Goal: Transaction & Acquisition: Purchase product/service

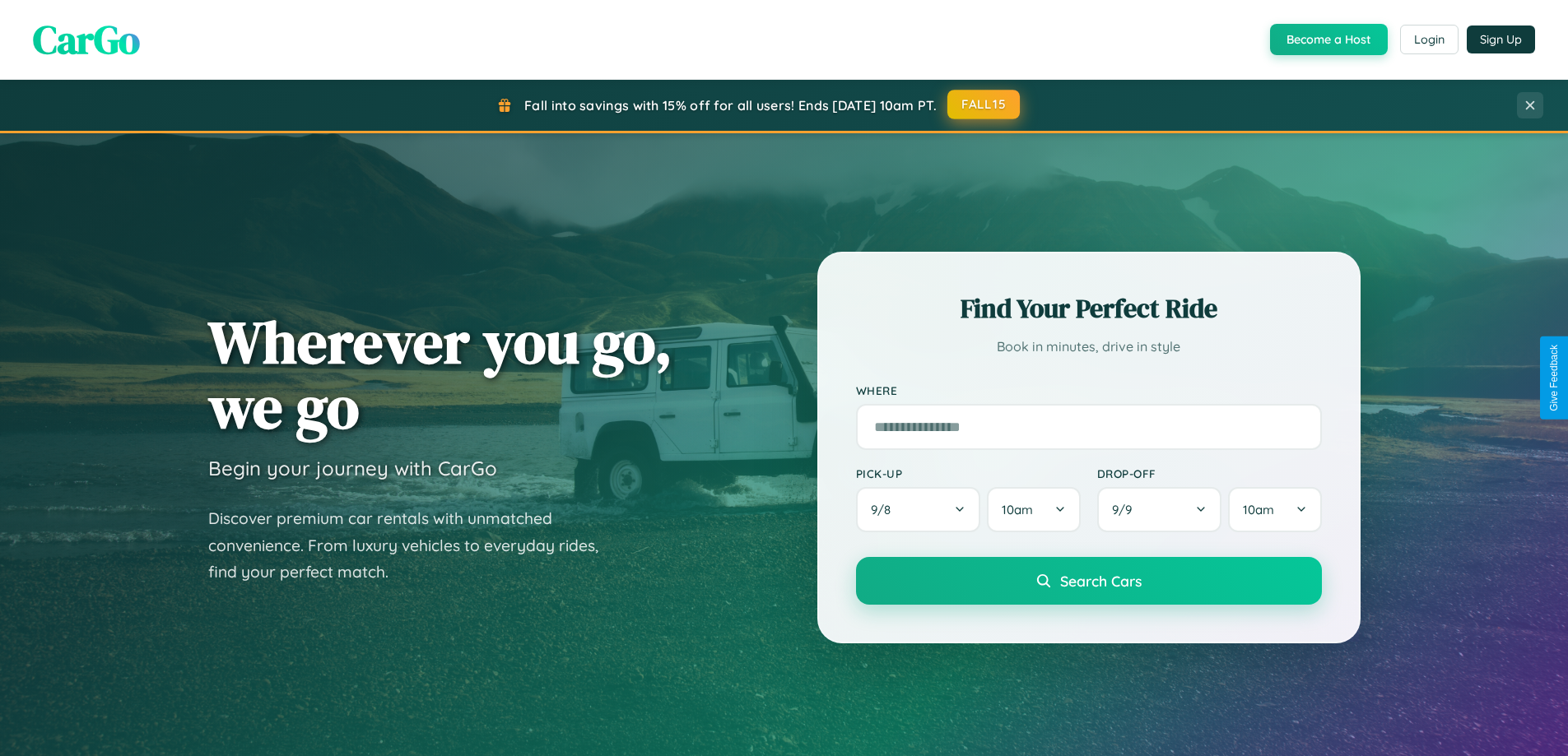
click at [985, 105] on button "FALL15" at bounding box center [984, 105] width 73 height 30
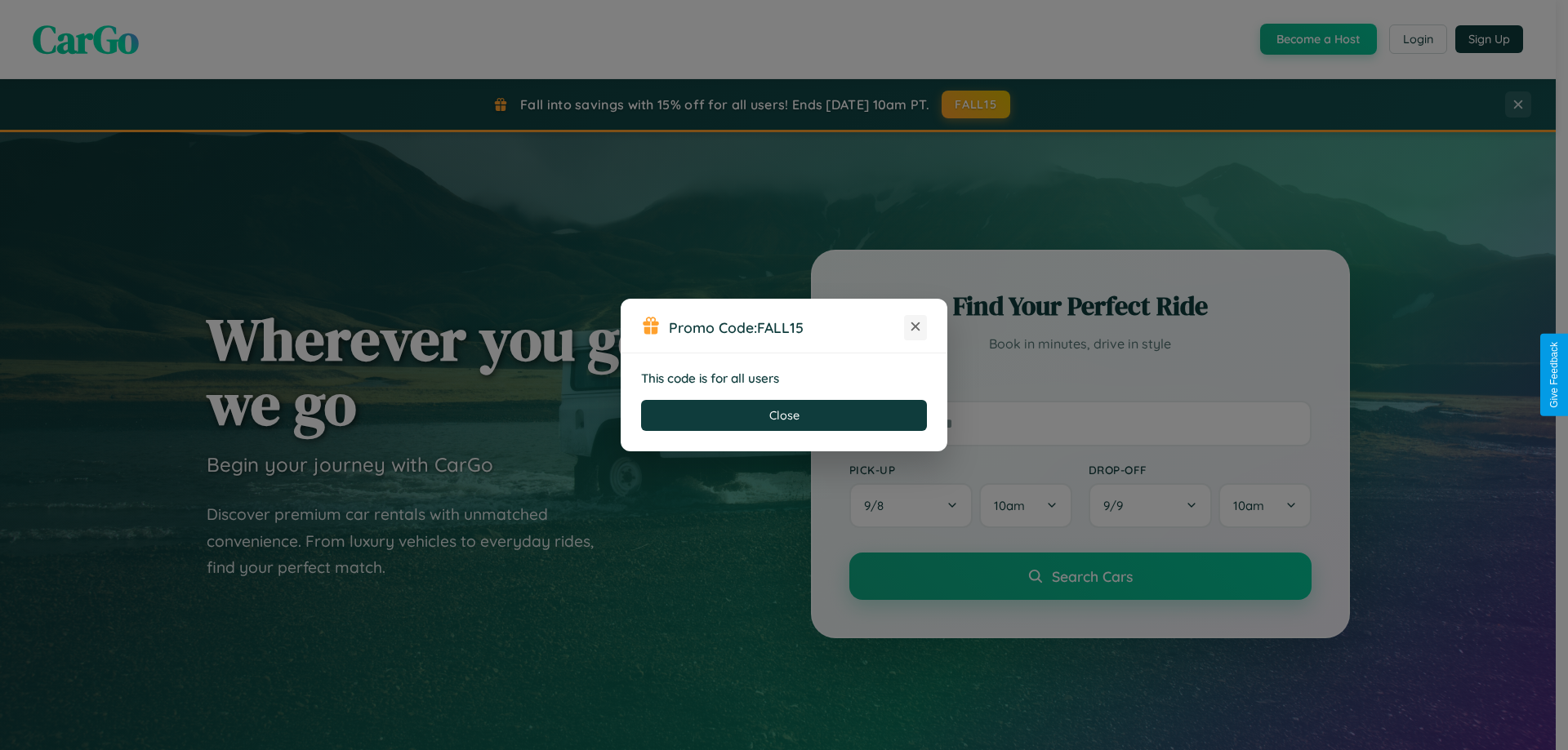
click at [916, 328] on icon at bounding box center [916, 327] width 16 height 16
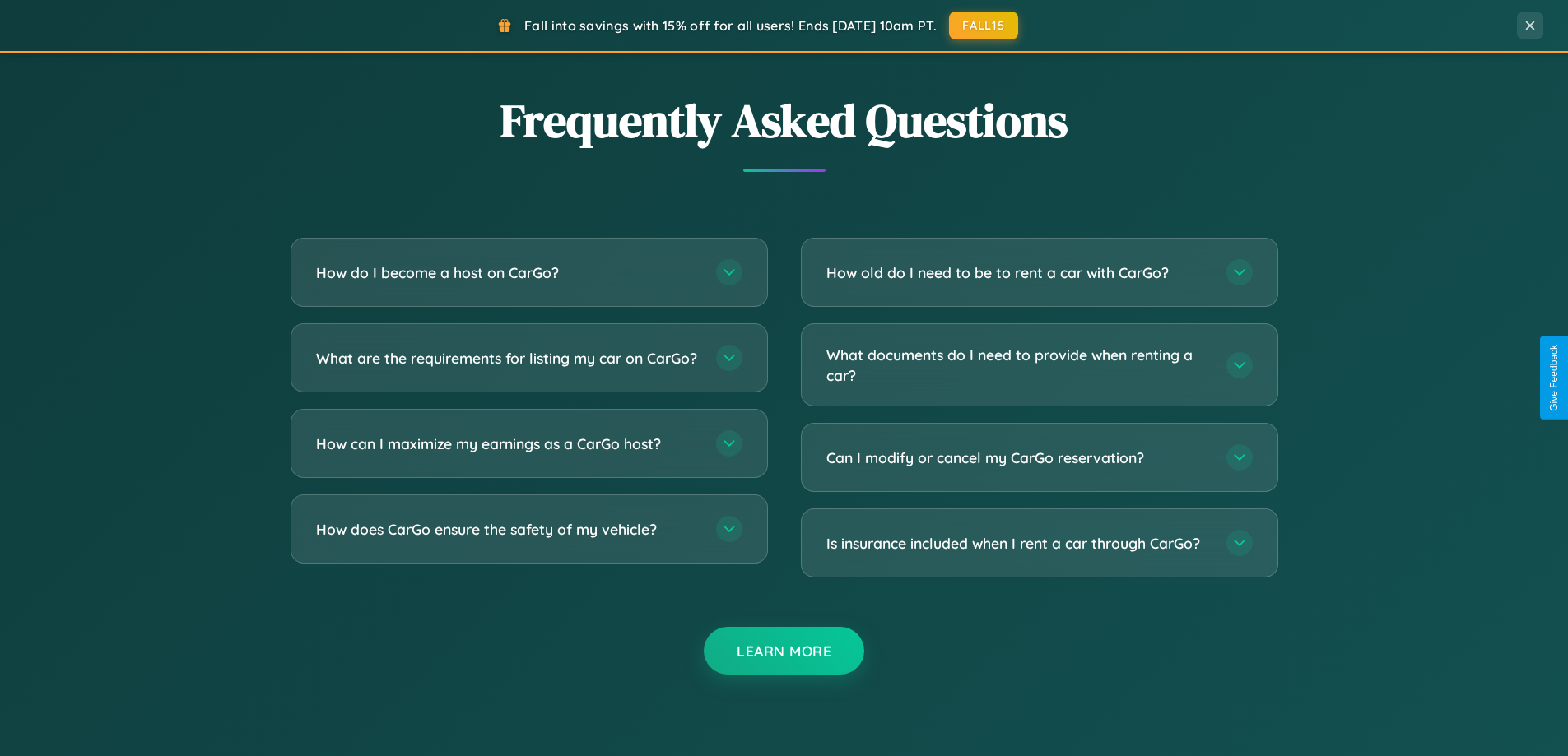
scroll to position [3165, 0]
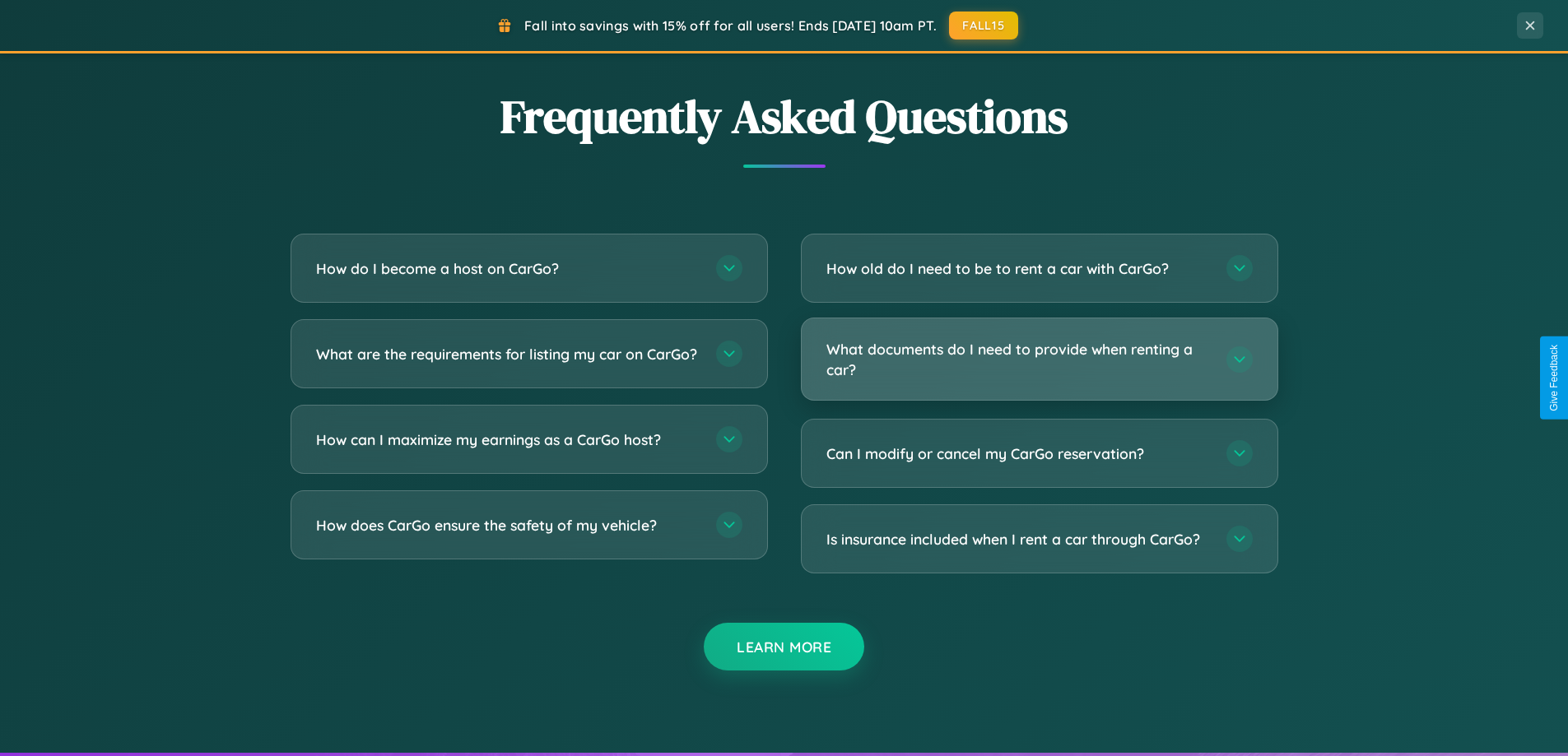
click at [1038, 358] on h3 "What documents do I need to provide when renting a car?" at bounding box center [1018, 359] width 383 height 40
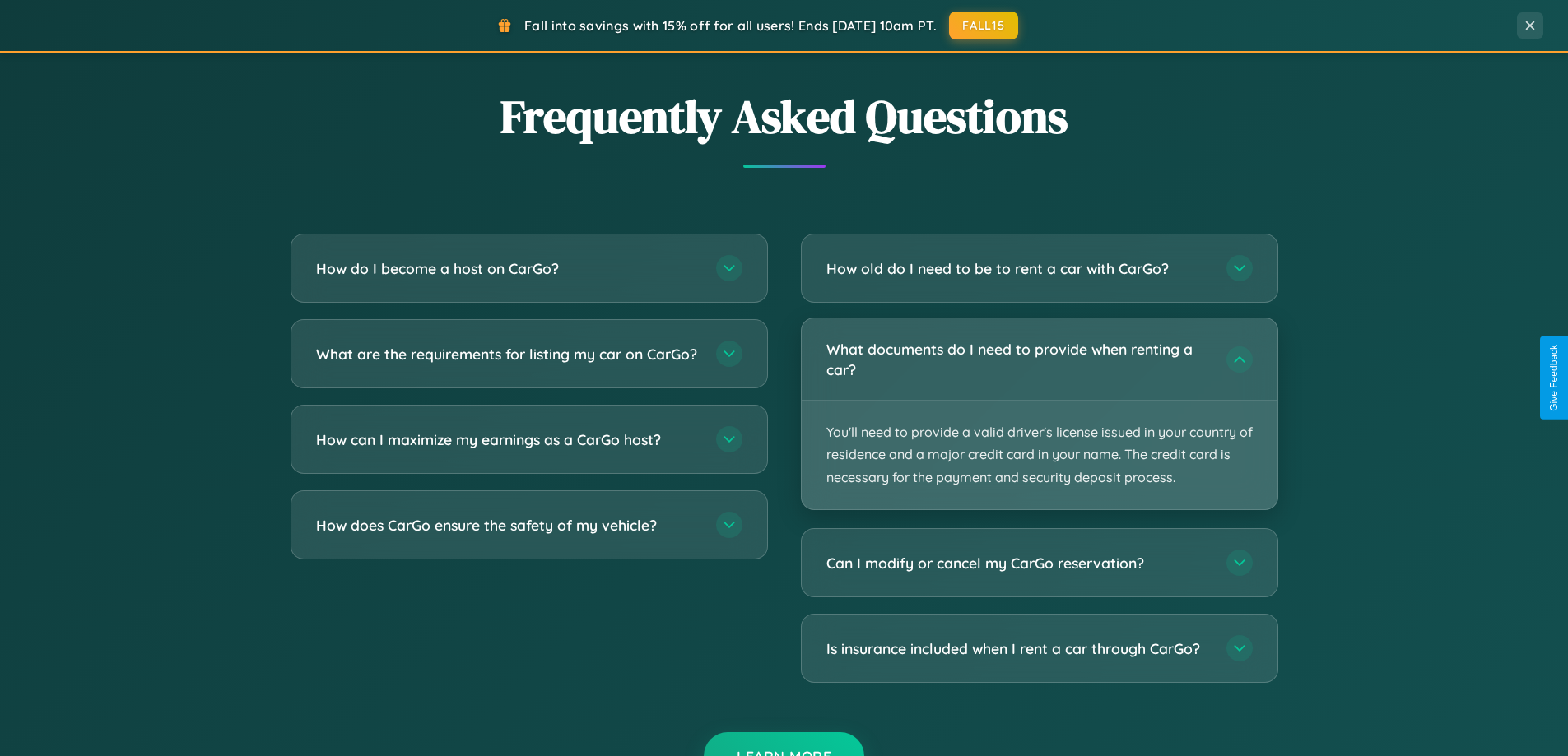
click at [1038, 413] on p "You'll need to provide a valid driver's license issued in your country of resid…" at bounding box center [1039, 455] width 475 height 109
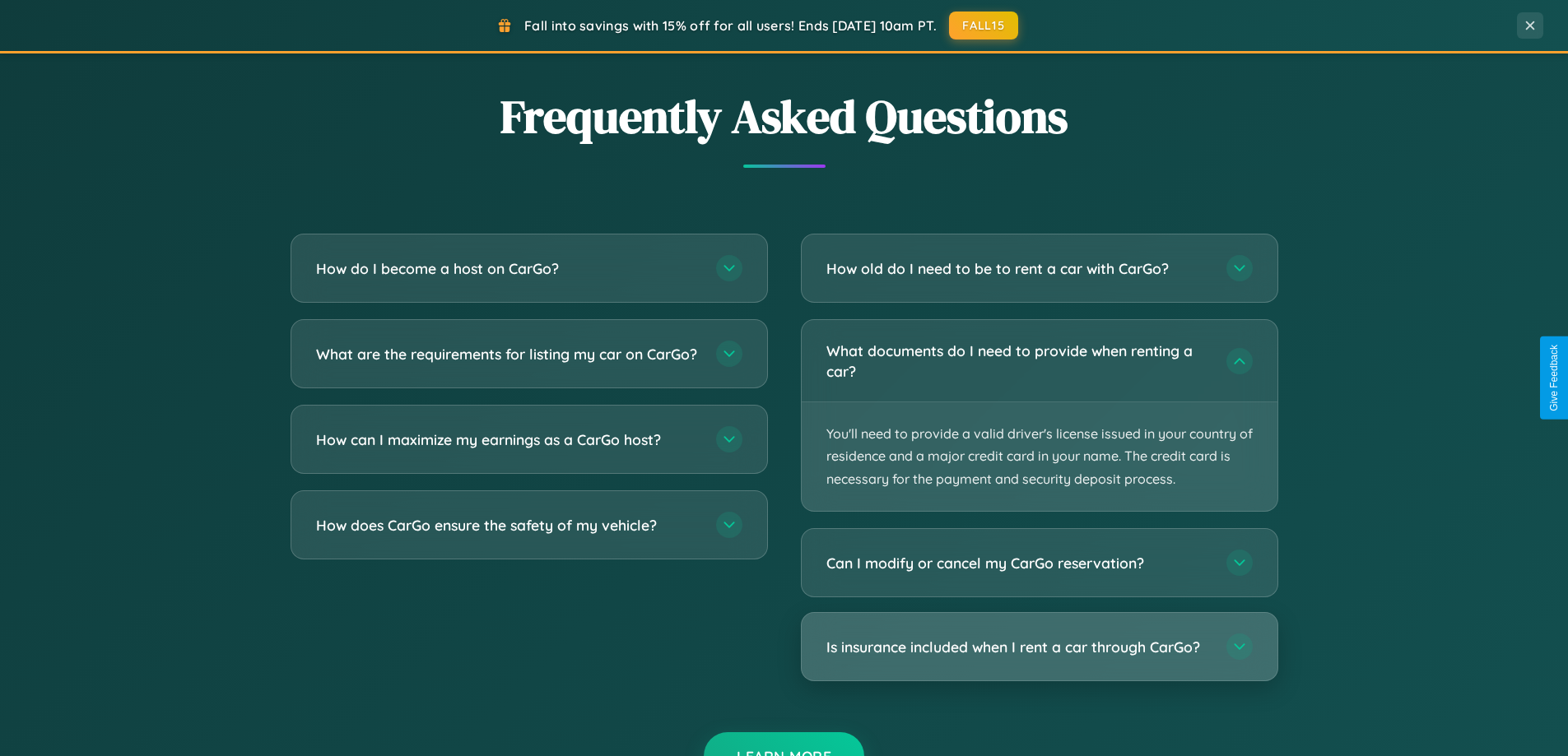
click at [1038, 646] on h3 "Is insurance included when I rent a car through CarGo?" at bounding box center [1018, 646] width 383 height 21
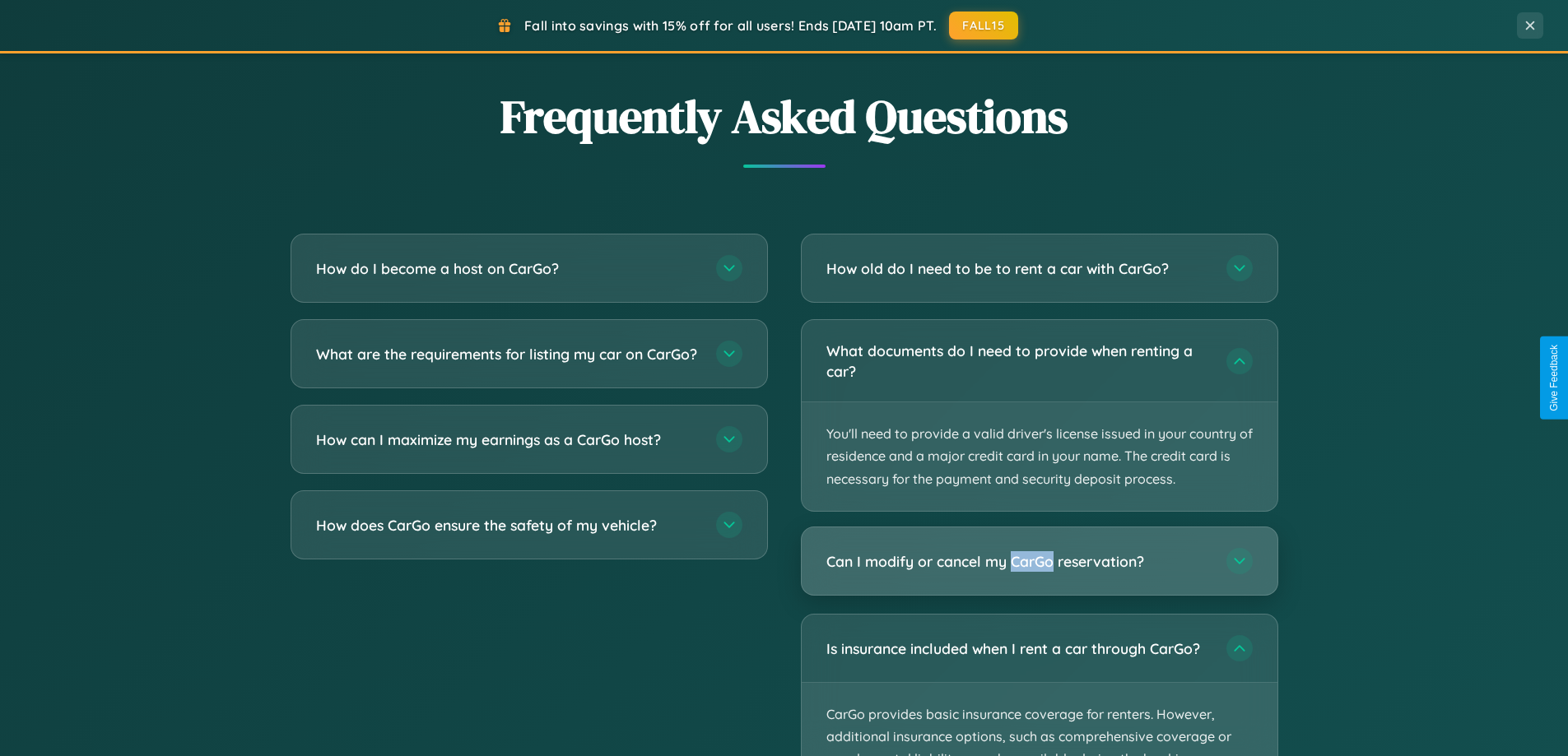
click at [1038, 562] on h3 "Can I modify or cancel my CarGo reservation?" at bounding box center [1018, 561] width 383 height 21
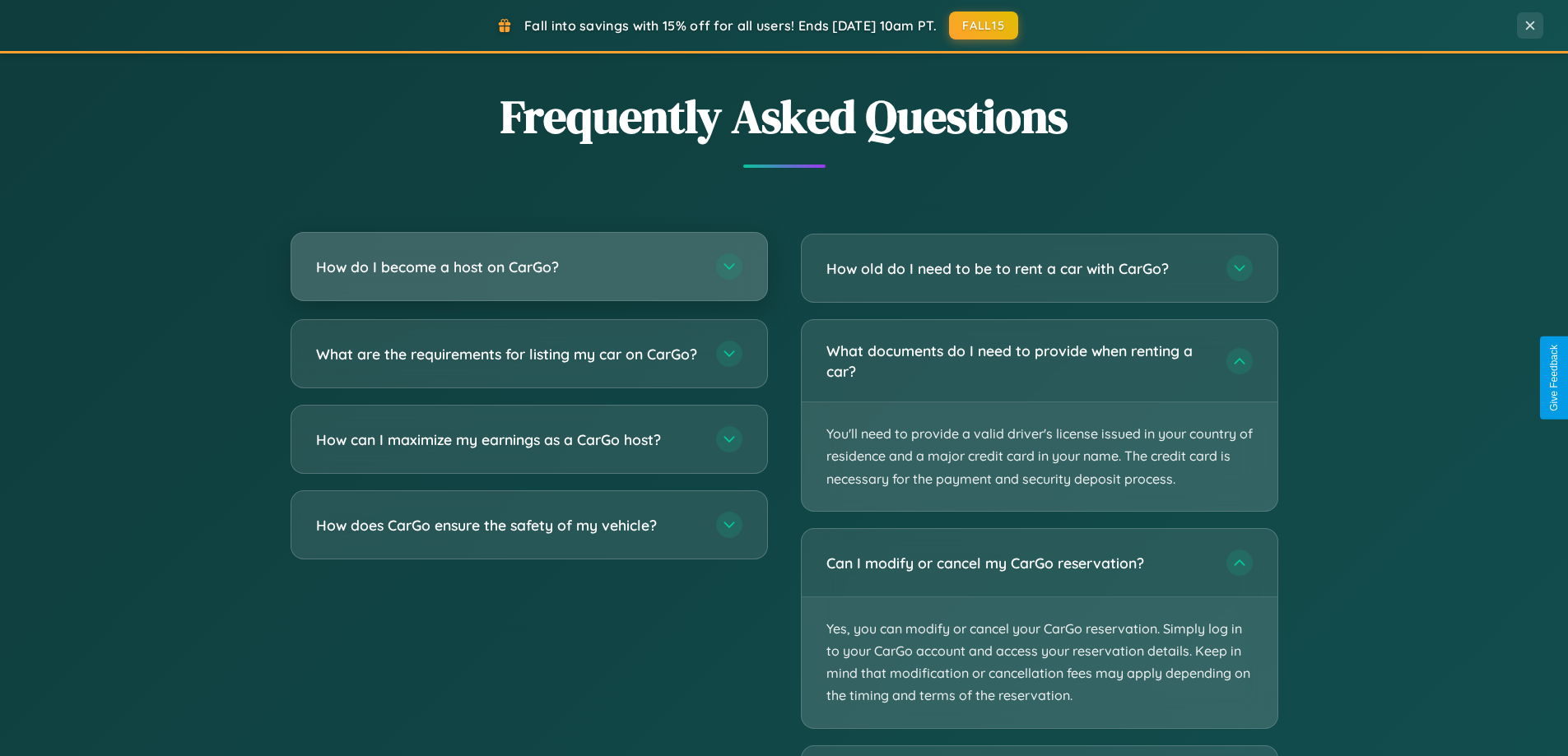
click at [528, 268] on h3 "How do I become a host on CarGo?" at bounding box center [508, 267] width 383 height 21
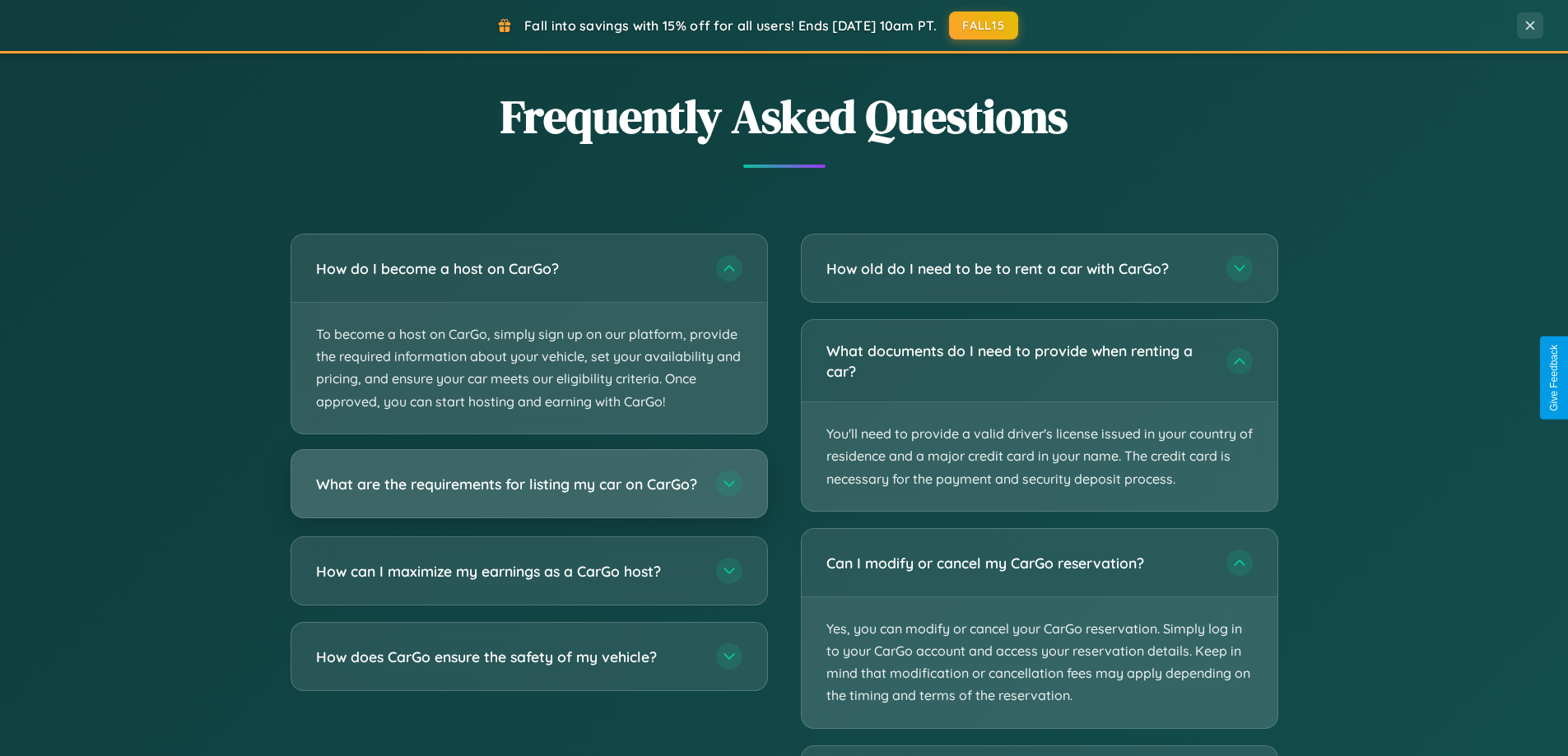
click at [528, 491] on h3 "What are the requirements for listing my car on CarGo?" at bounding box center [508, 483] width 383 height 21
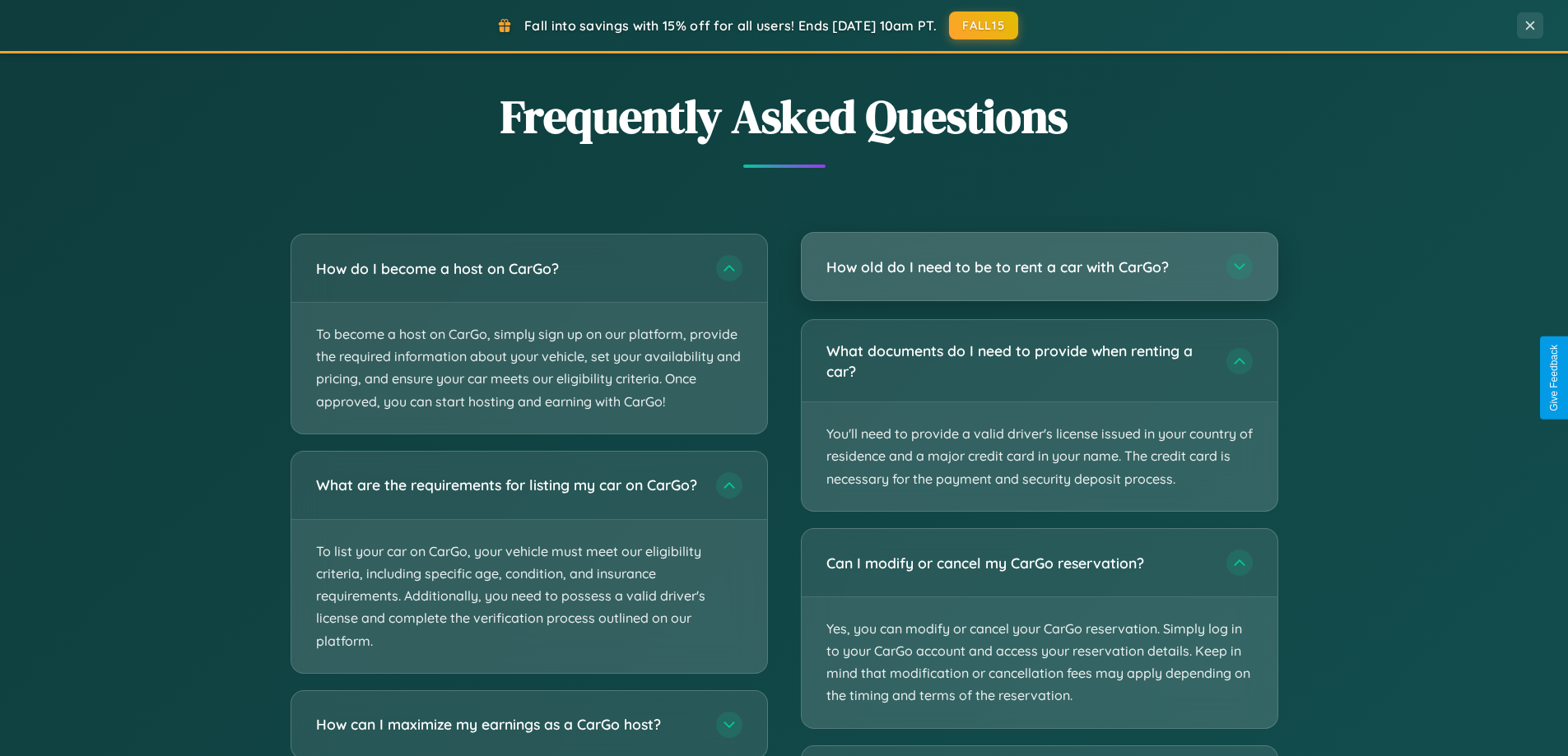
click at [1038, 268] on h3 "How old do I need to be to rent a car with CarGo?" at bounding box center [1018, 267] width 383 height 21
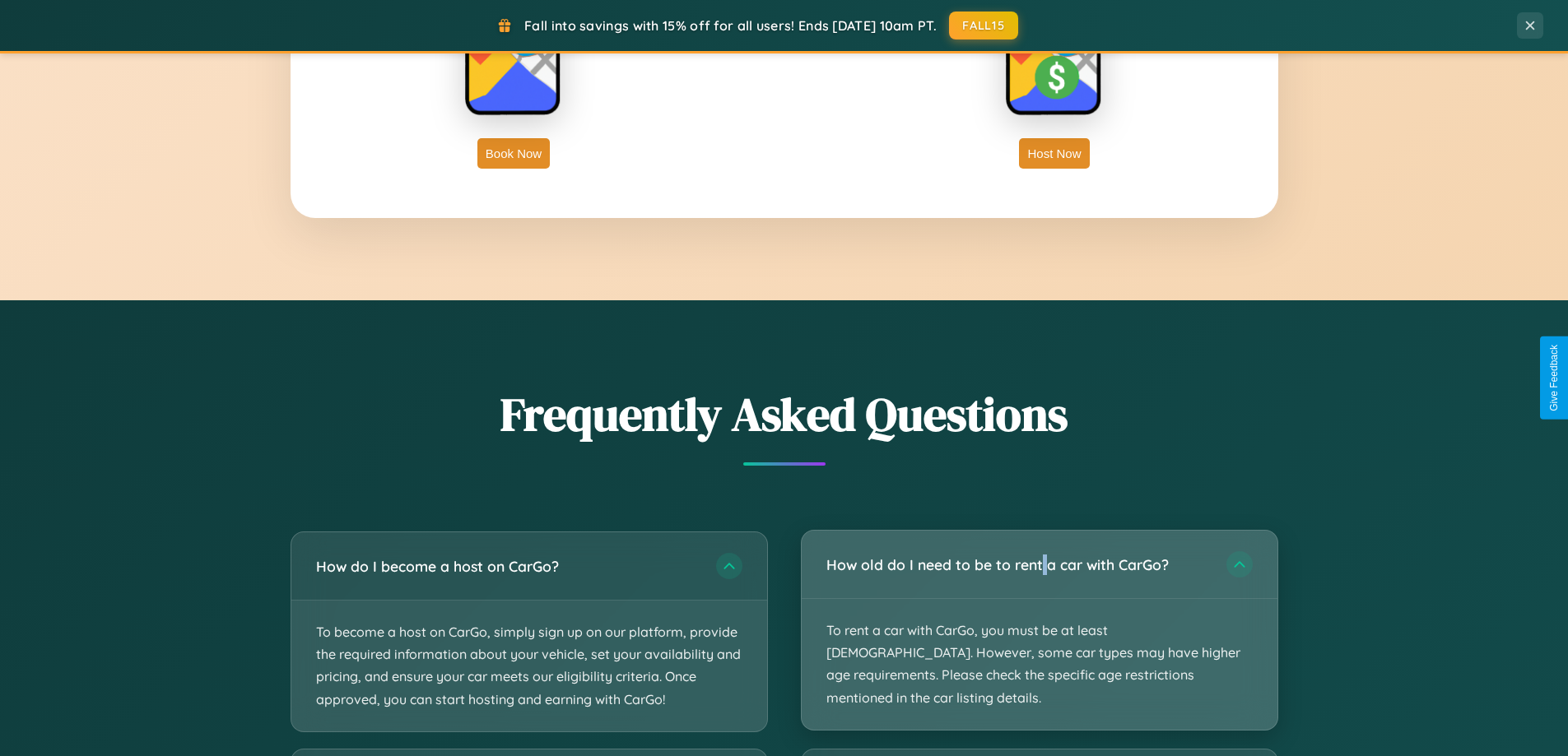
scroll to position [0, 0]
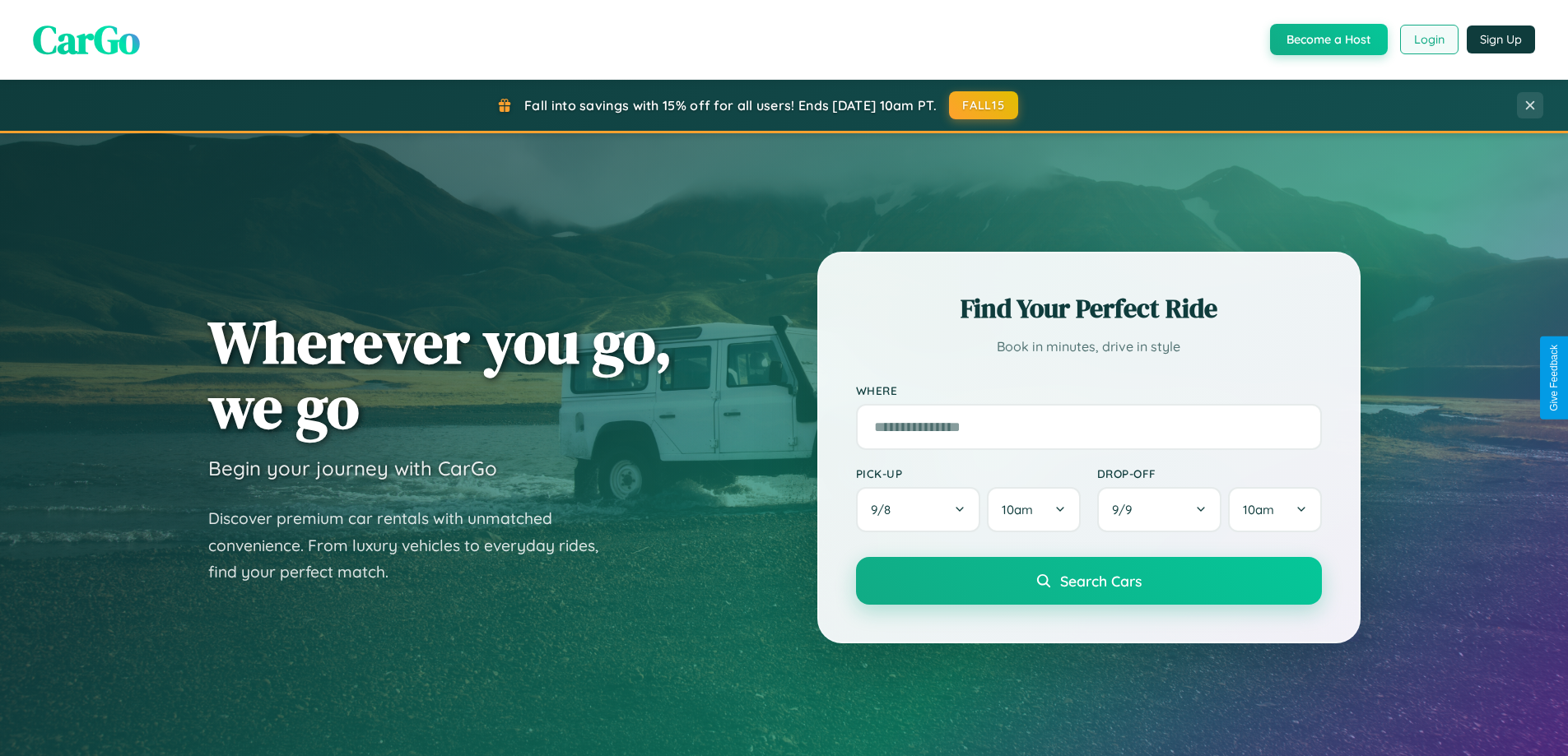
click at [1428, 40] on button "Login" at bounding box center [1429, 40] width 59 height 30
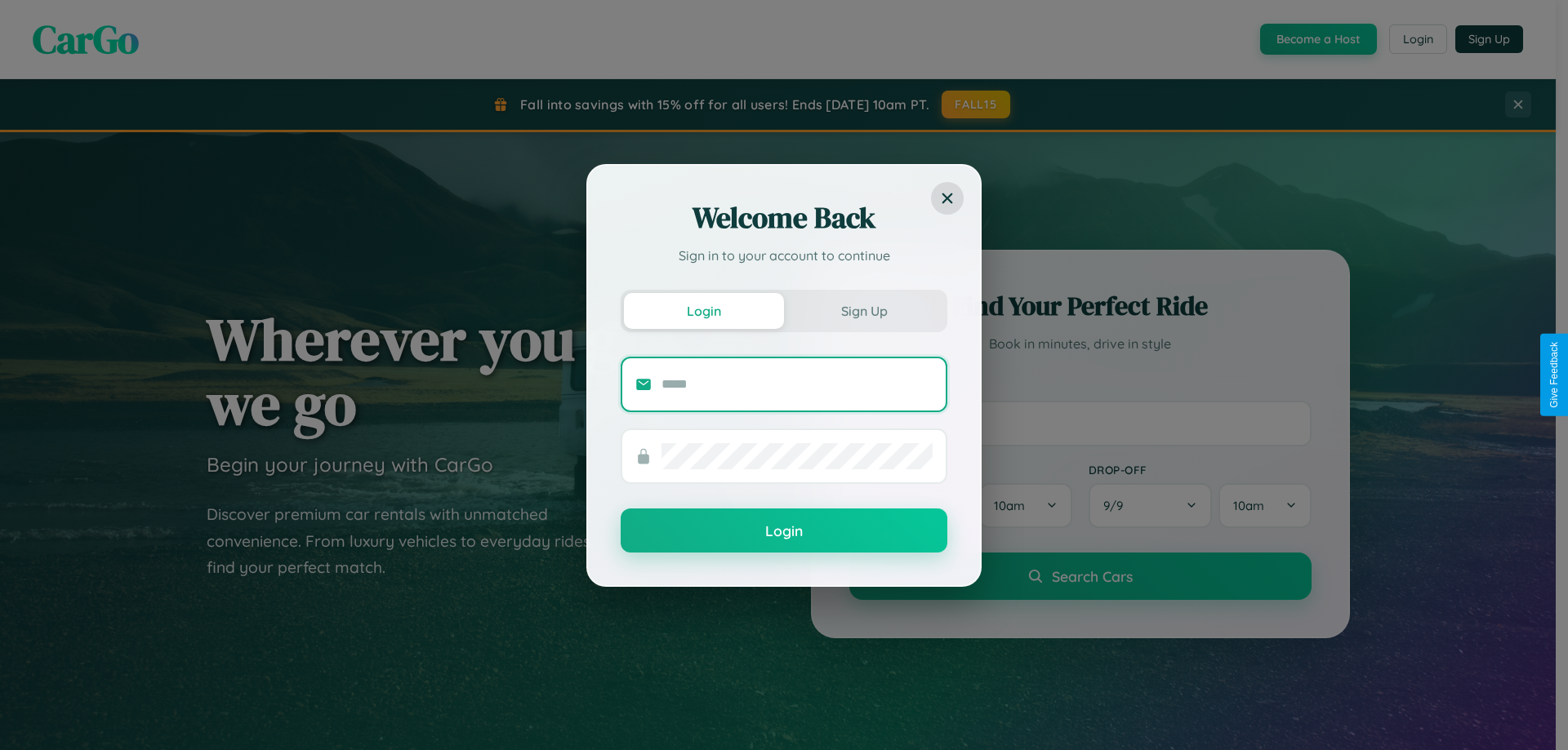
click at [797, 383] on input "text" at bounding box center [797, 384] width 271 height 26
type input "**********"
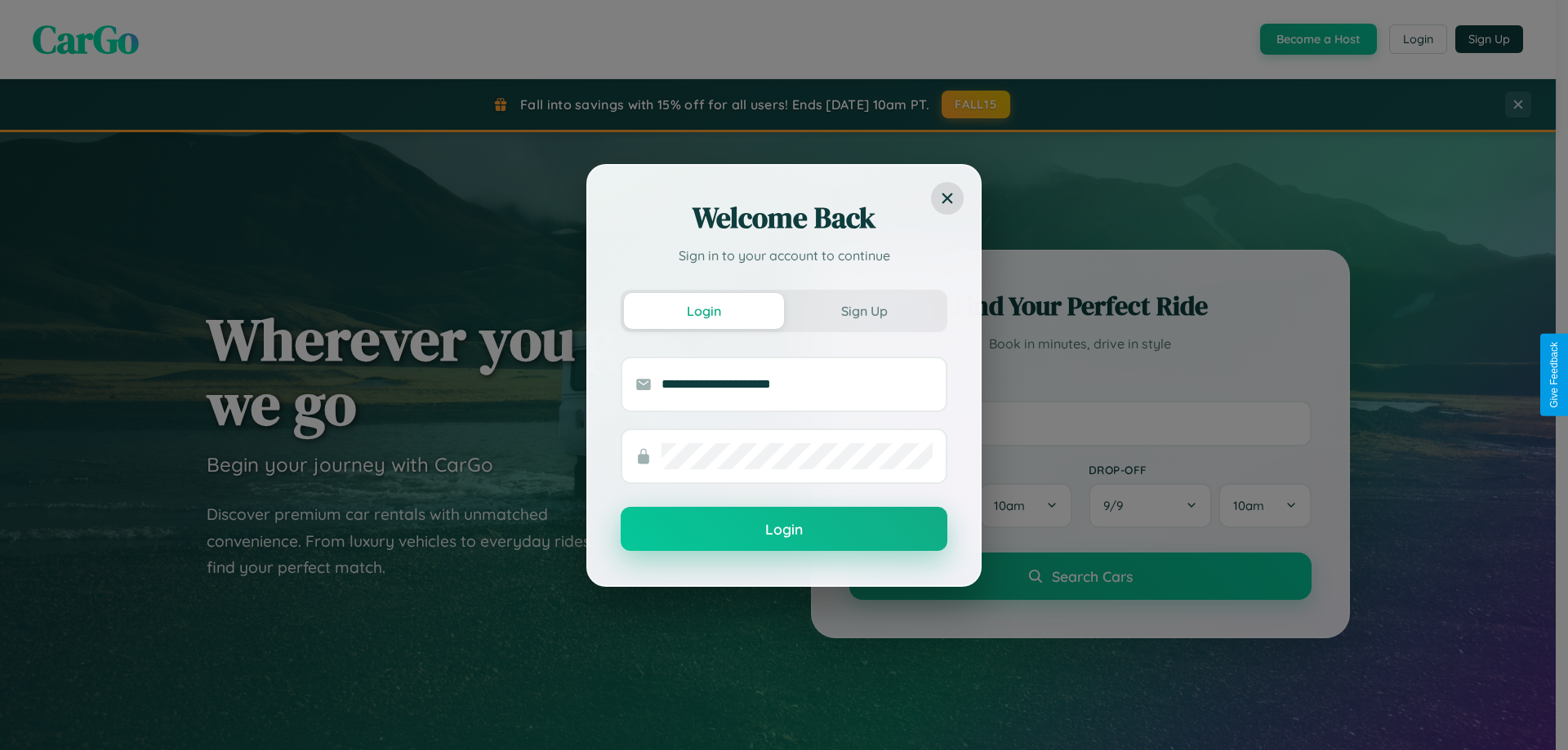
click at [784, 529] on button "Login" at bounding box center [784, 529] width 327 height 44
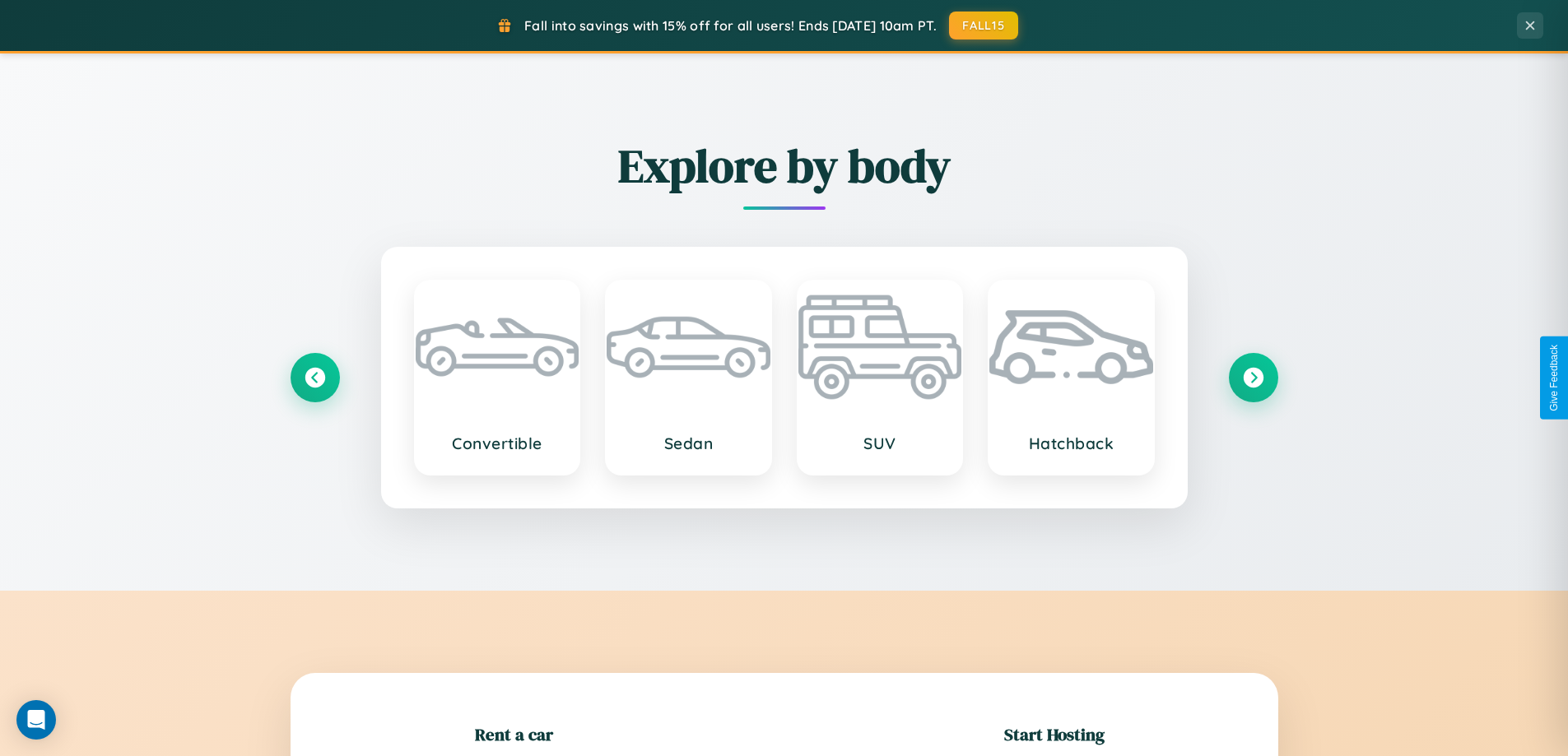
scroll to position [355, 0]
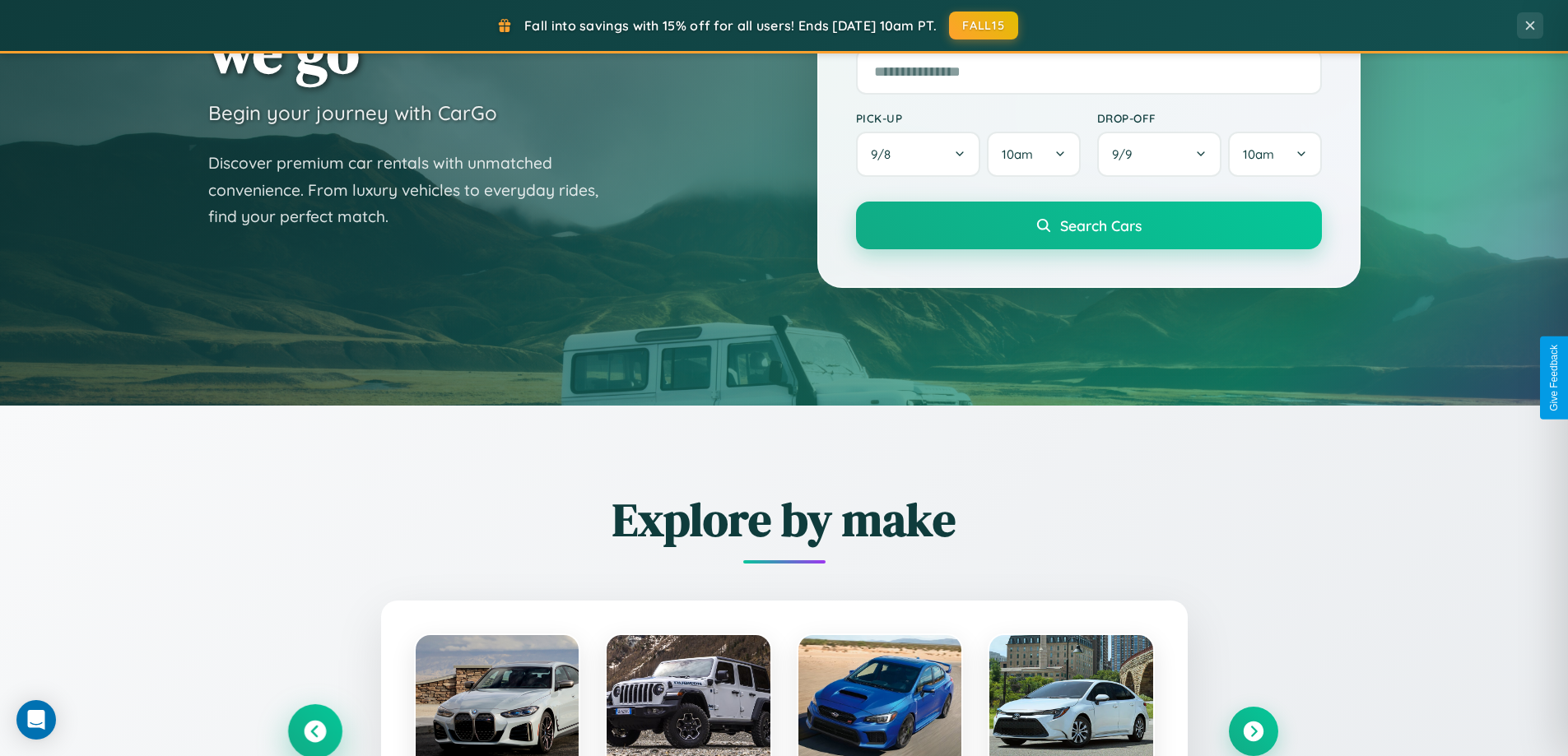
click at [315, 731] on icon at bounding box center [315, 731] width 22 height 22
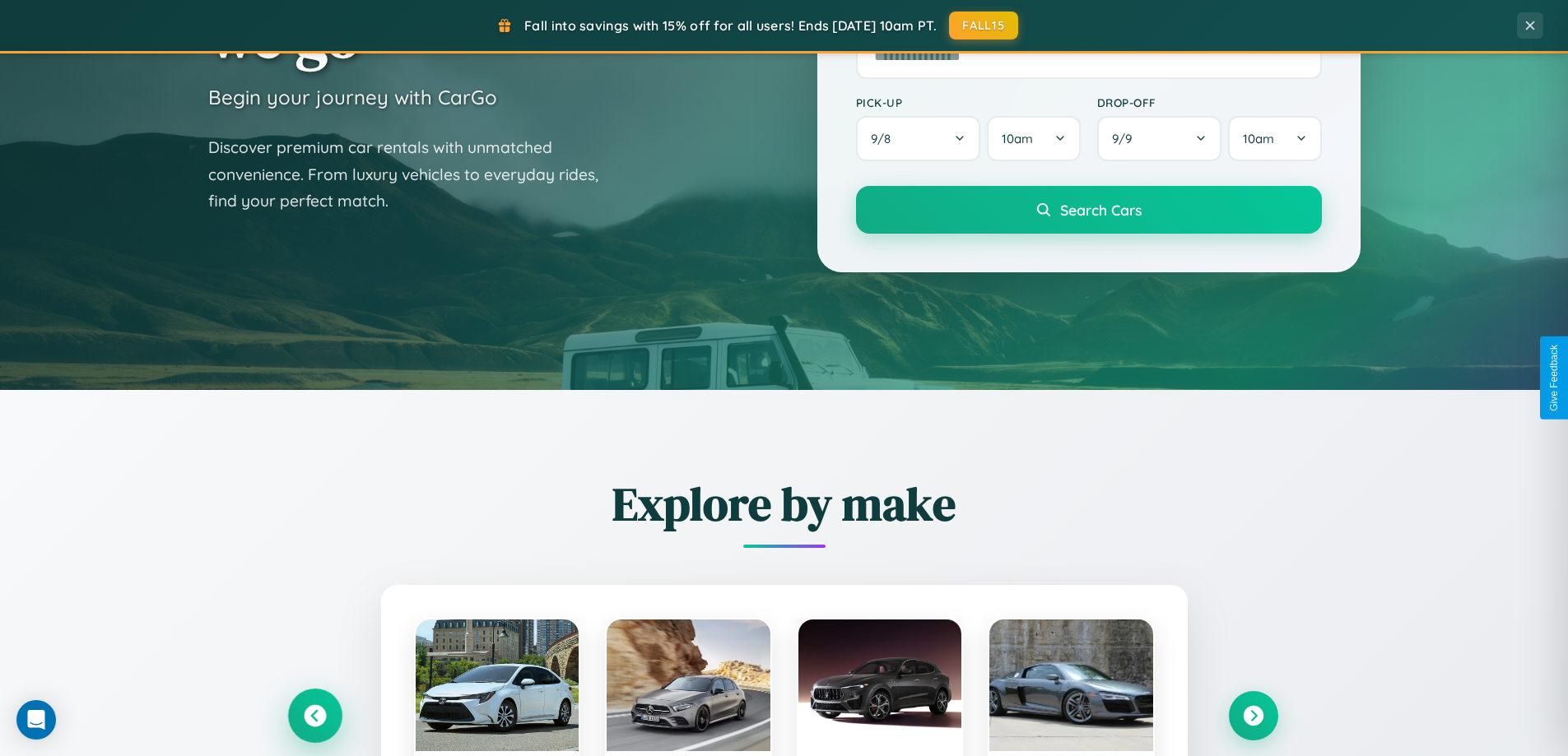
scroll to position [1927, 0]
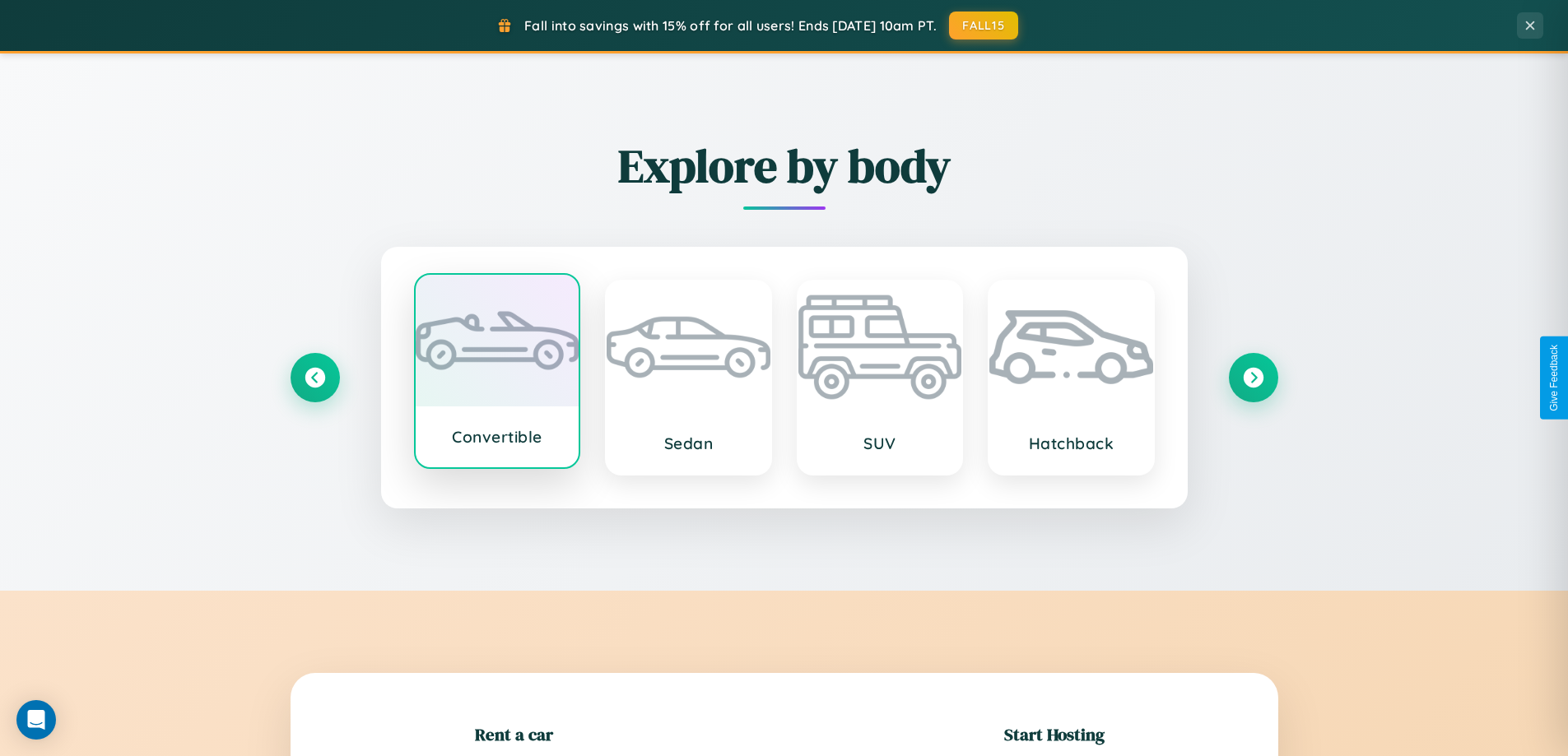
click at [496, 372] on div at bounding box center [497, 341] width 164 height 132
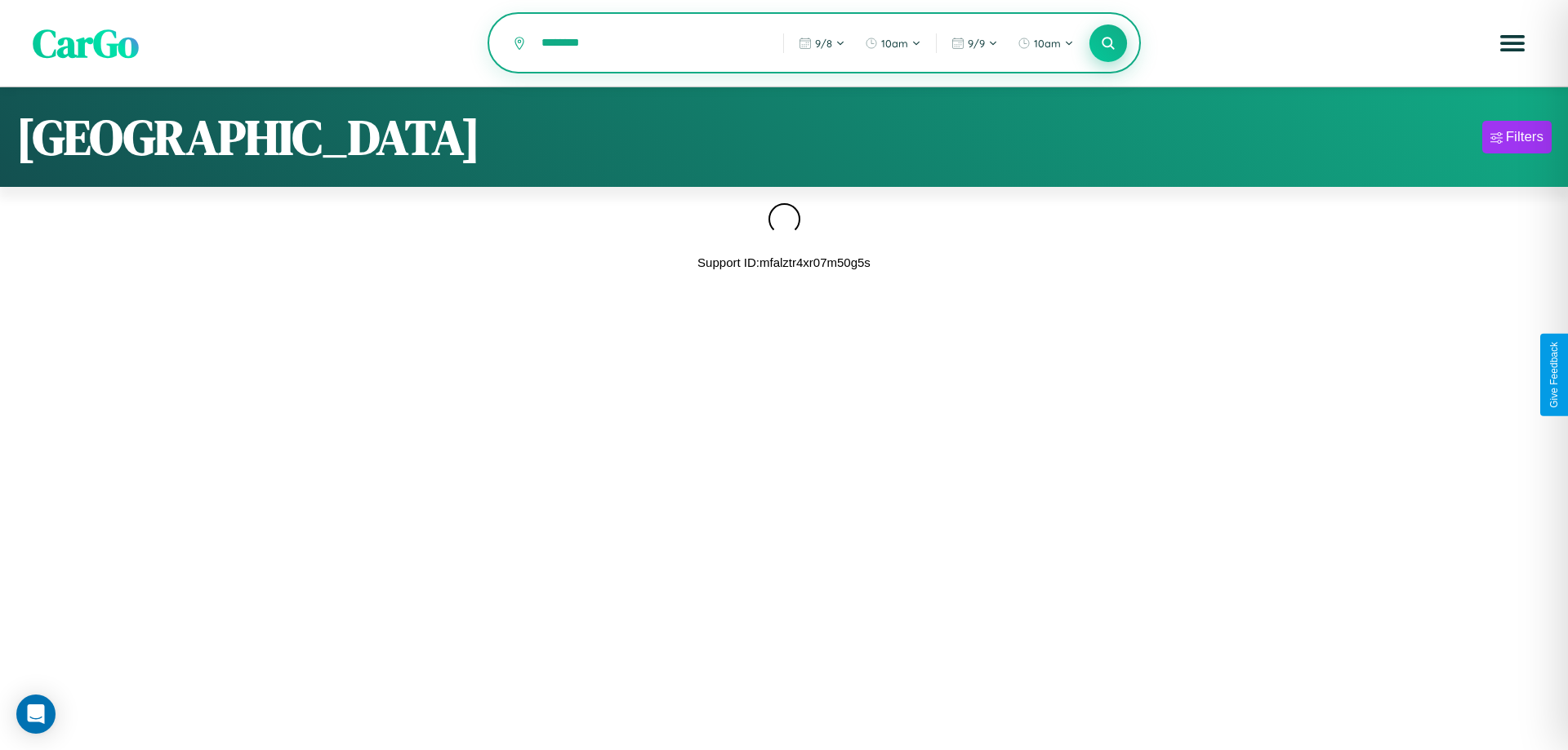
type input "********"
click at [1108, 44] on icon at bounding box center [1107, 42] width 16 height 16
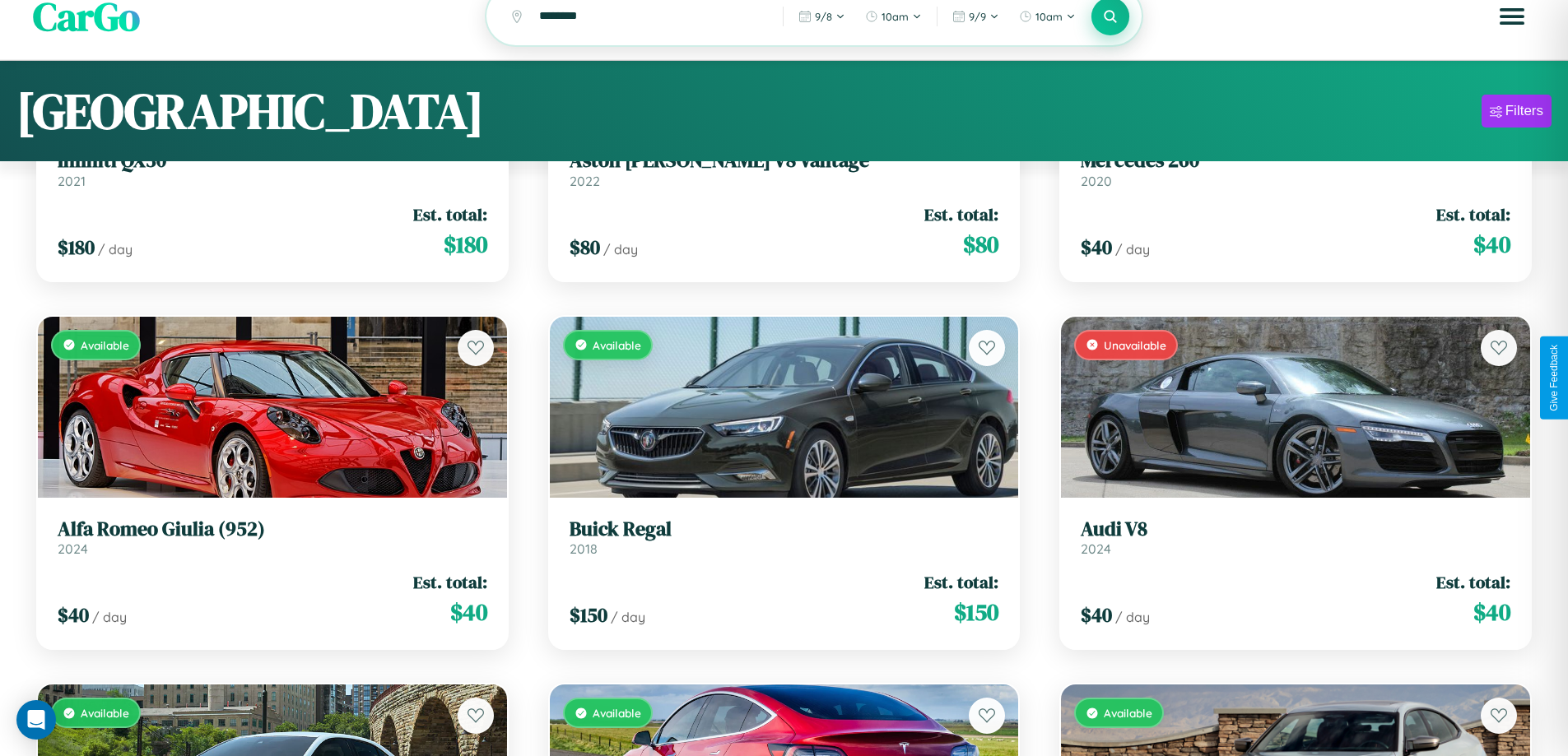
scroll to position [100, 0]
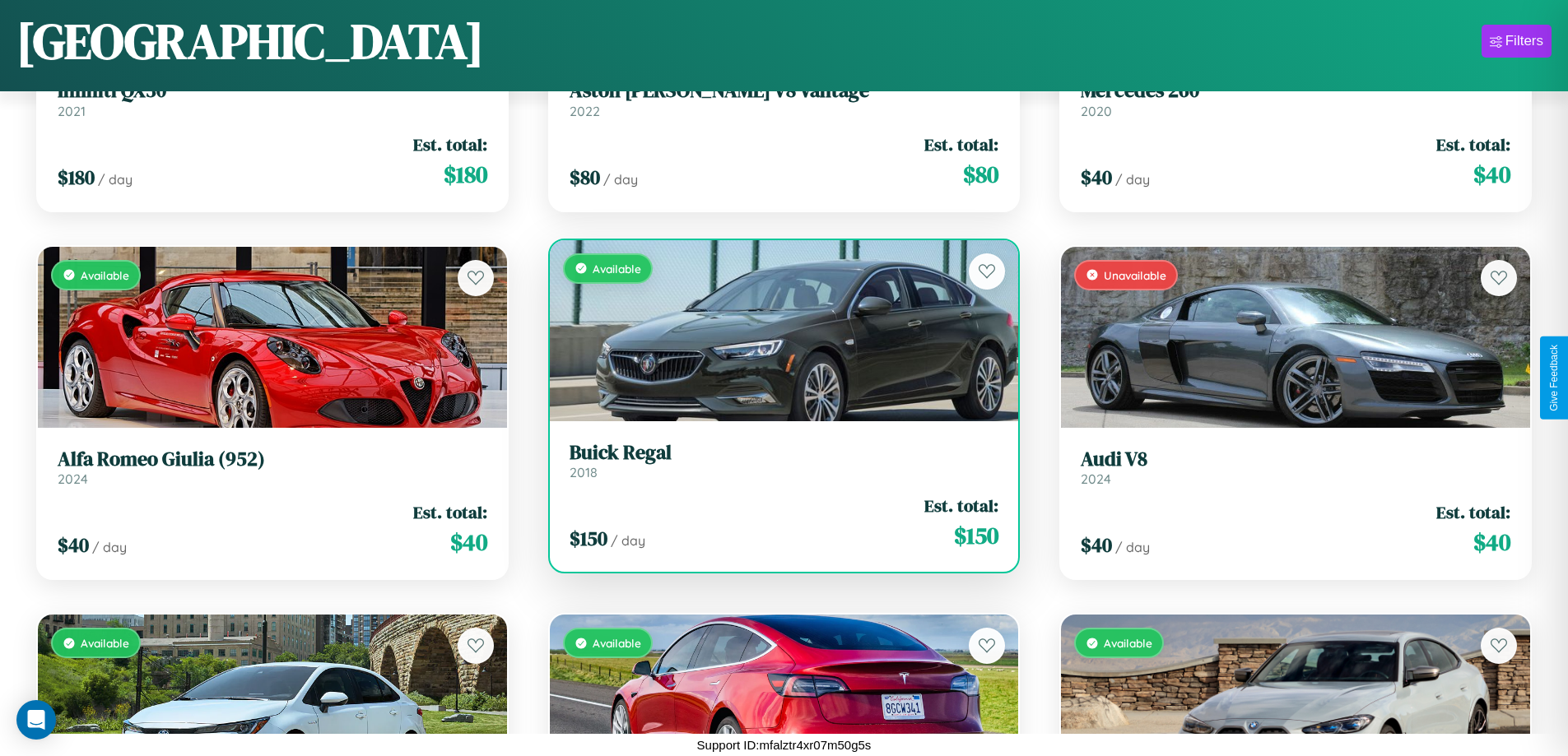
click at [777, 466] on link "Buick Regal 2018" at bounding box center [784, 460] width 429 height 40
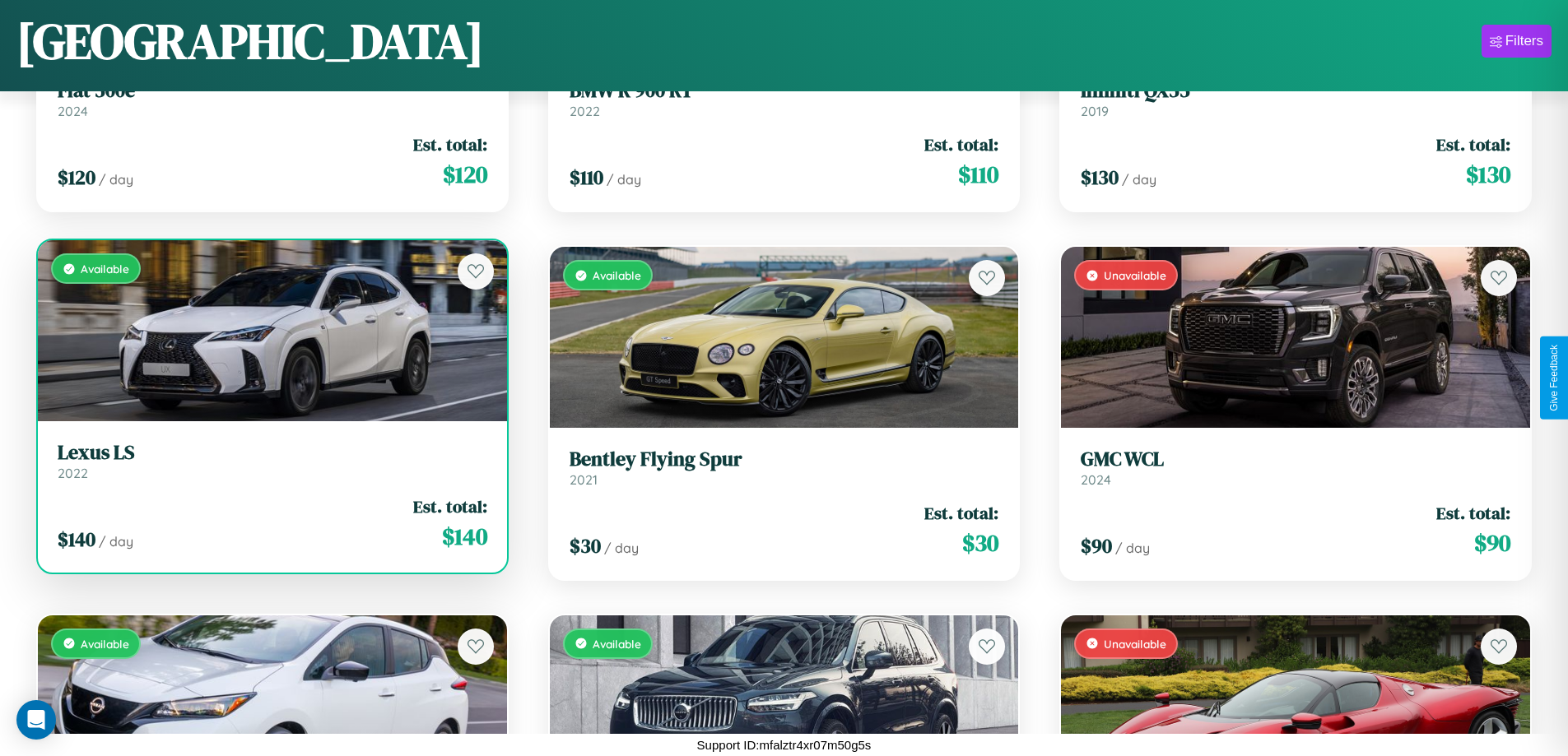
click at [270, 460] on h3 "Lexus LS" at bounding box center [272, 452] width 429 height 24
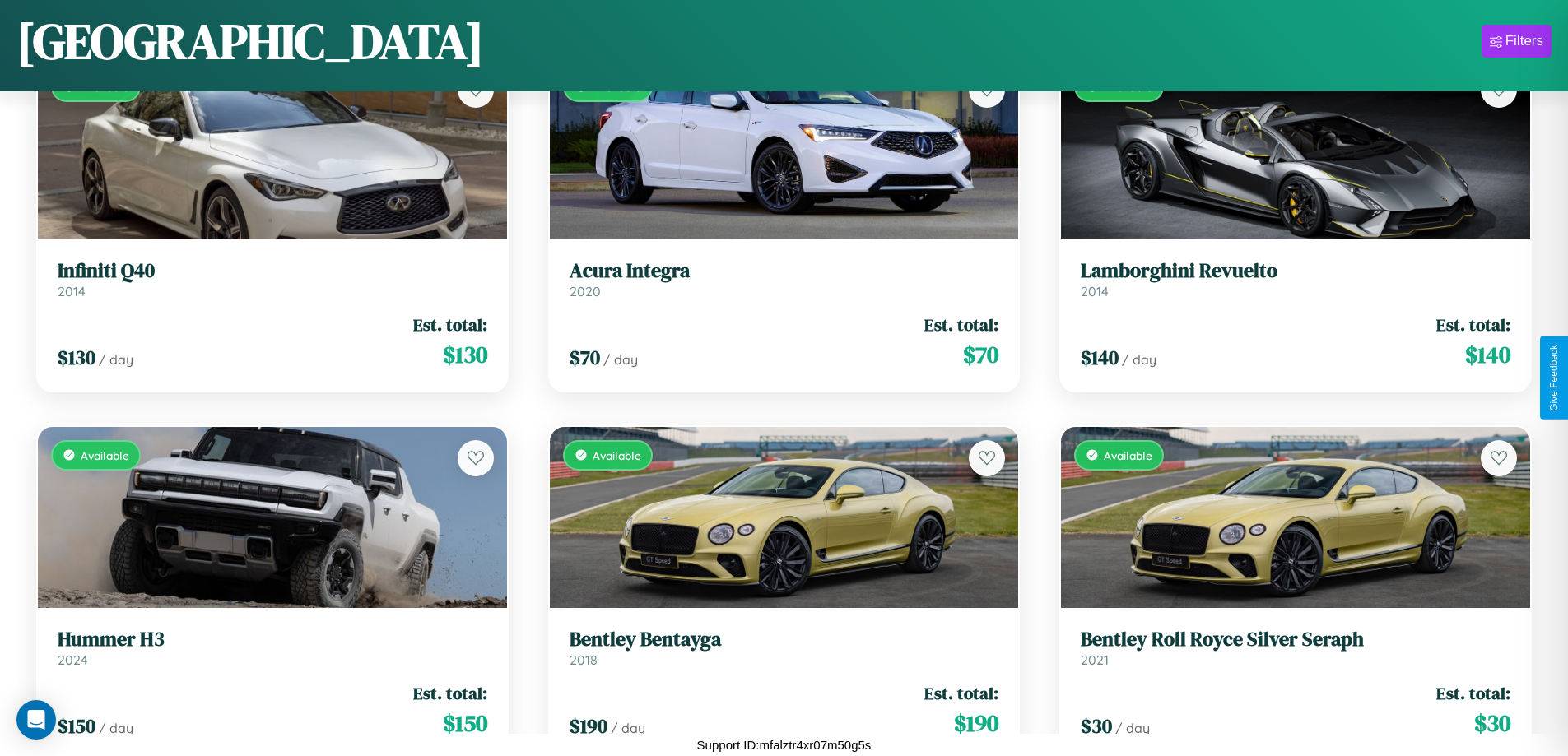
scroll to position [8335, 0]
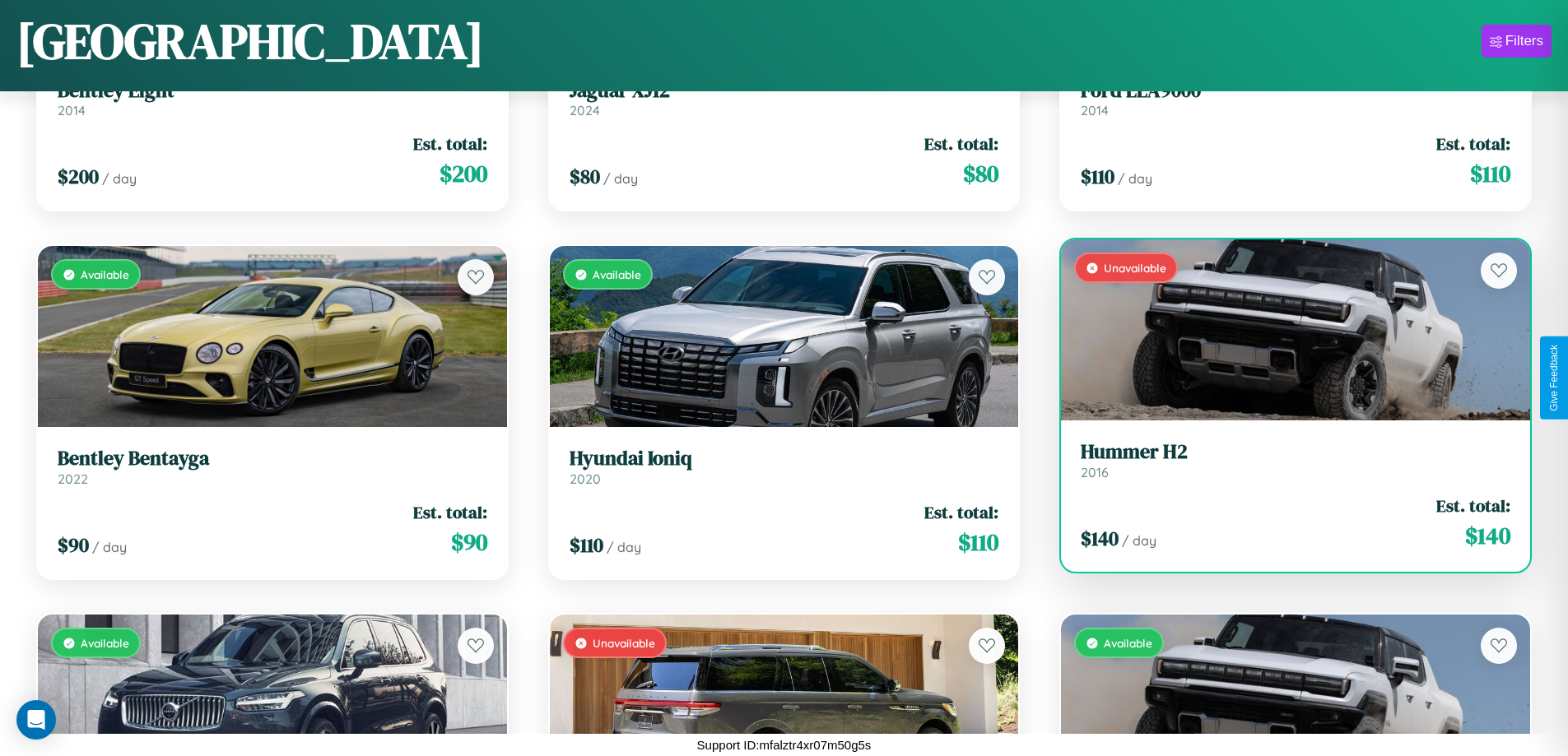
click at [1285, 460] on h3 "Hummer H2" at bounding box center [1294, 451] width 429 height 24
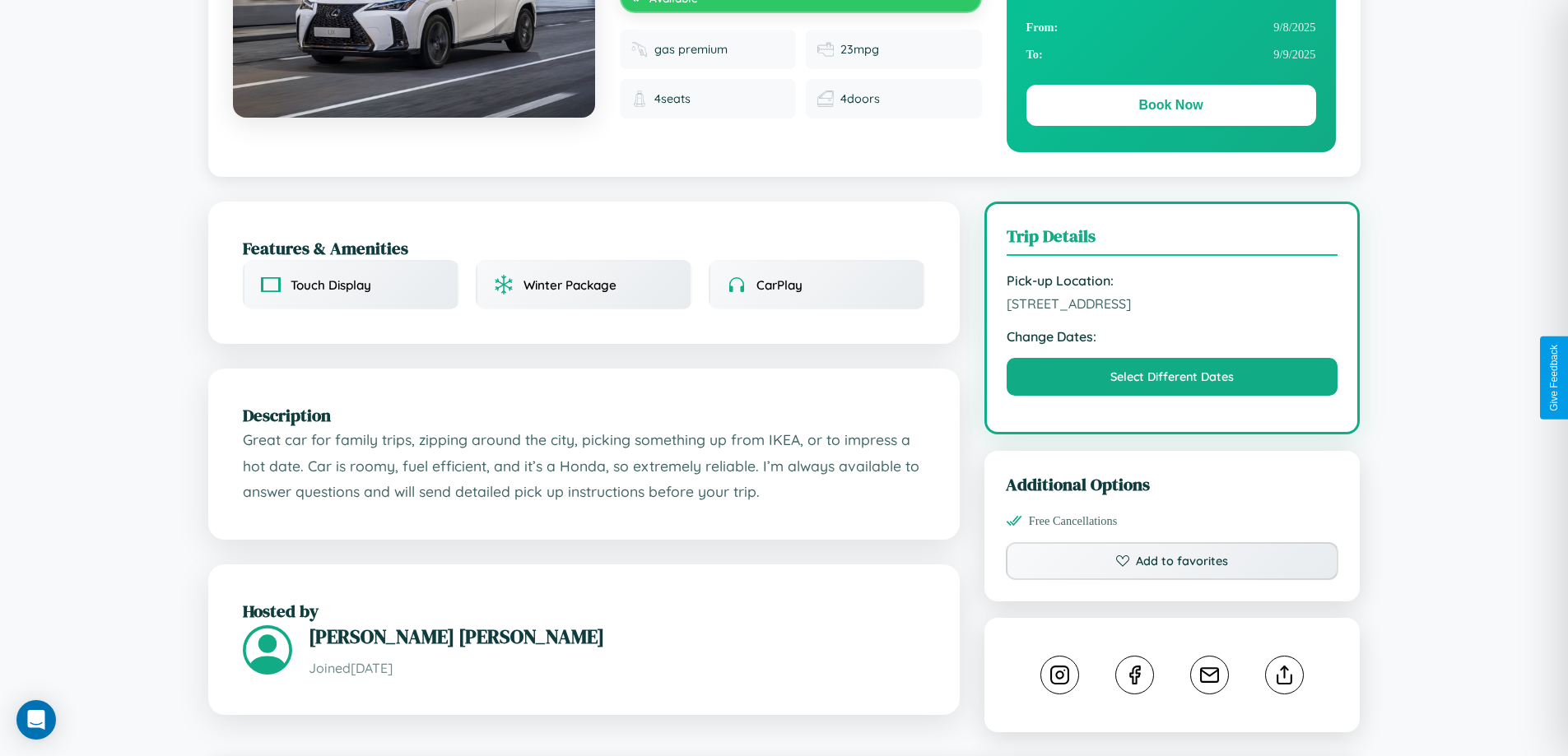
scroll to position [540, 0]
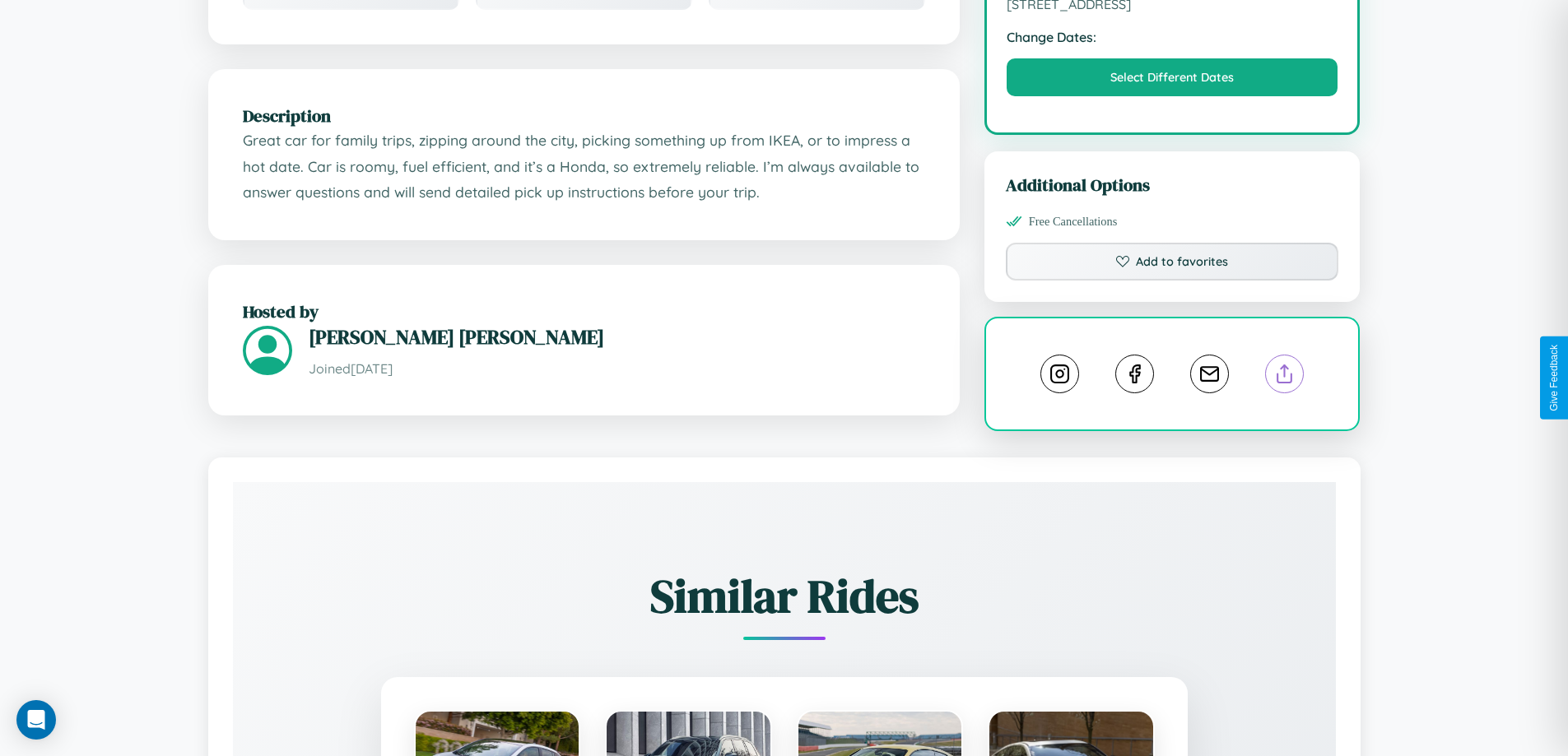
click at [1285, 376] on line at bounding box center [1285, 371] width 0 height 12
